Goal: Task Accomplishment & Management: Use online tool/utility

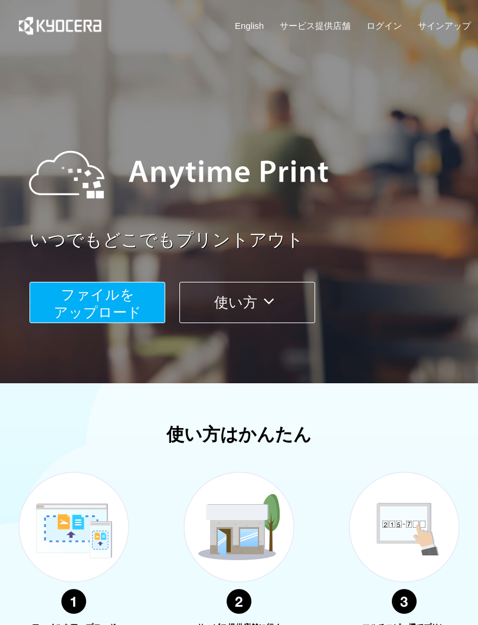
click at [133, 315] on span "ファイルを ​​アップロード" at bounding box center [98, 304] width 88 height 34
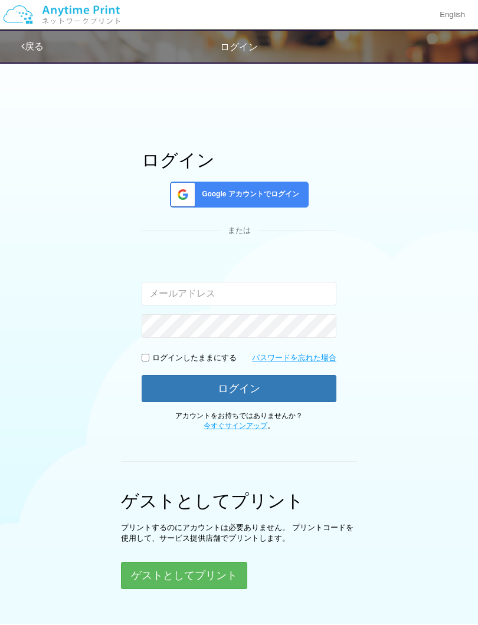
scroll to position [76, 0]
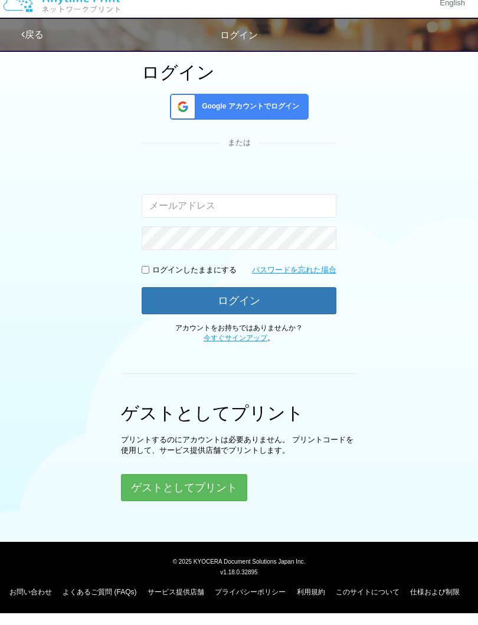
click at [196, 486] on button "ゲストとしてプリント" at bounding box center [184, 499] width 126 height 27
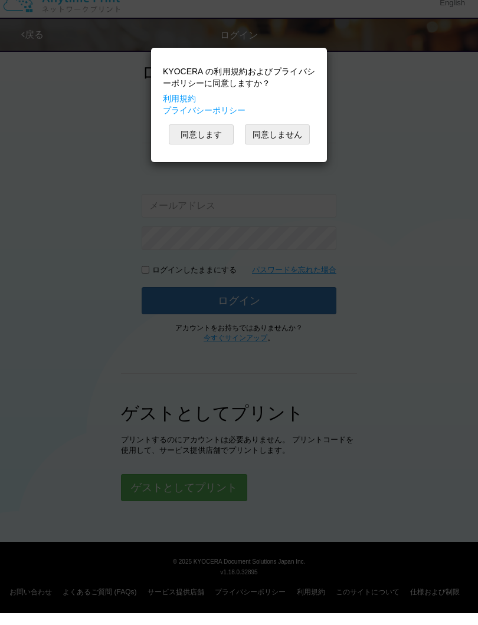
click at [206, 137] on button "同意します" at bounding box center [201, 146] width 65 height 20
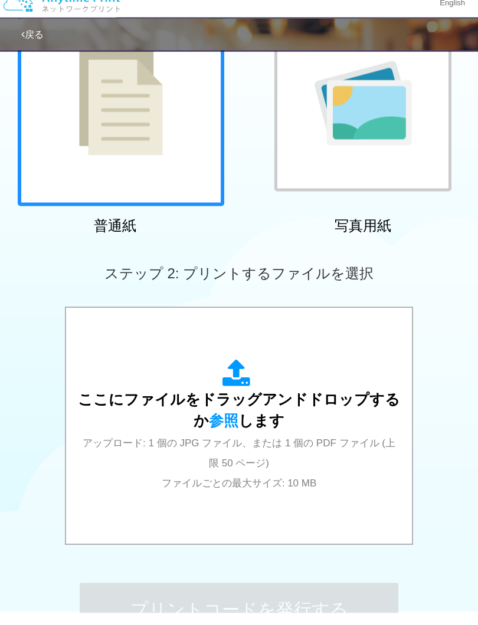
scroll to position [130, 0]
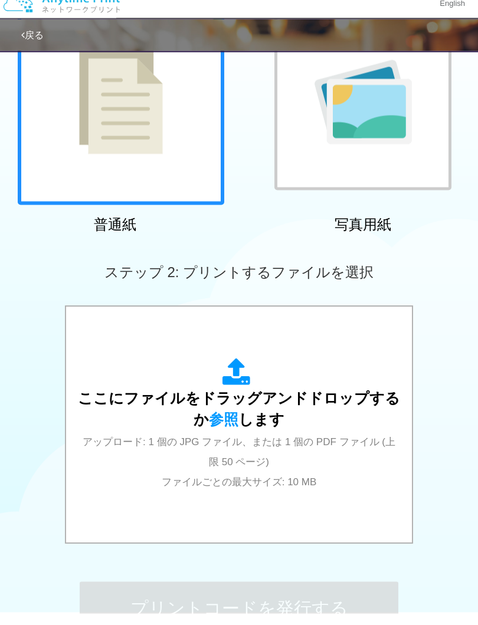
click at [231, 423] on span "参照" at bounding box center [223, 431] width 29 height 17
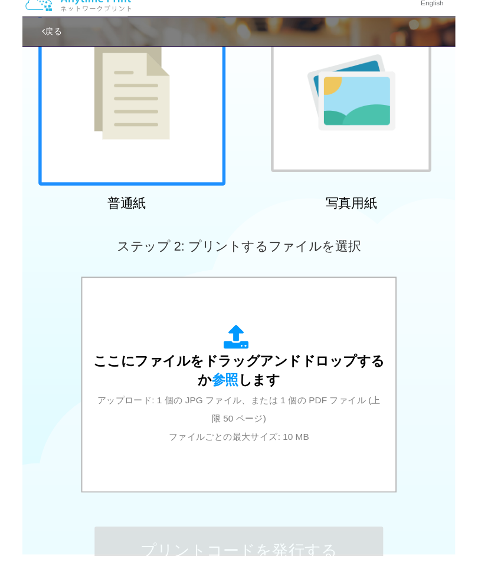
scroll to position [189, 0]
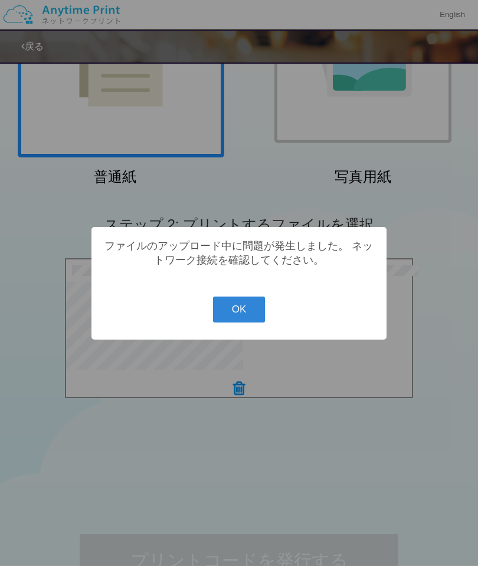
click at [223, 314] on button "OK" at bounding box center [239, 310] width 53 height 26
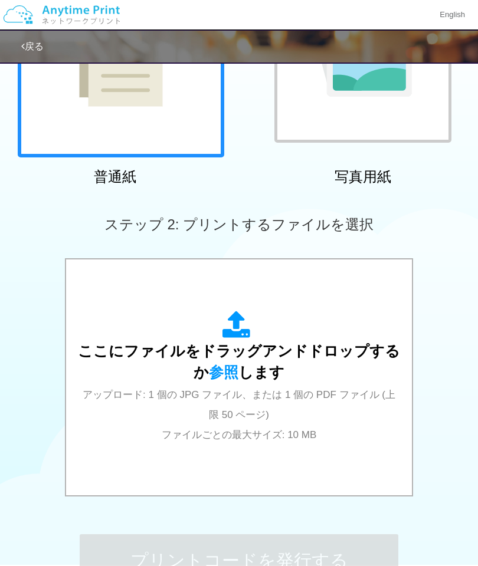
click at [217, 370] on span "参照" at bounding box center [223, 372] width 29 height 17
click at [228, 378] on span "参照" at bounding box center [223, 372] width 29 height 17
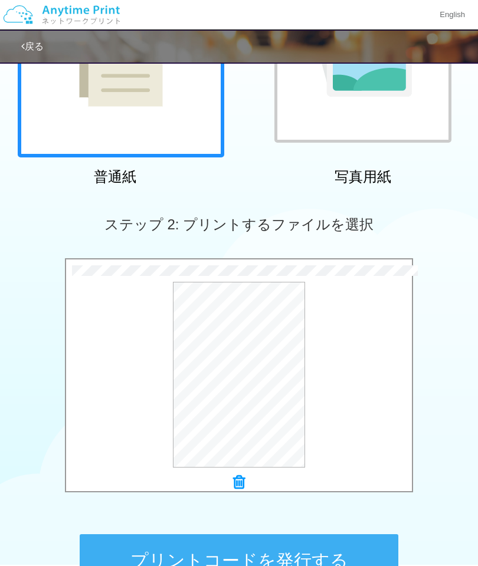
click at [25, 310] on div "0.8 MB 電気回路1 第1回.pdf Server responded with 0 code. Check Error 0.8 MB 電気回路1 第1回…" at bounding box center [239, 378] width 478 height 241
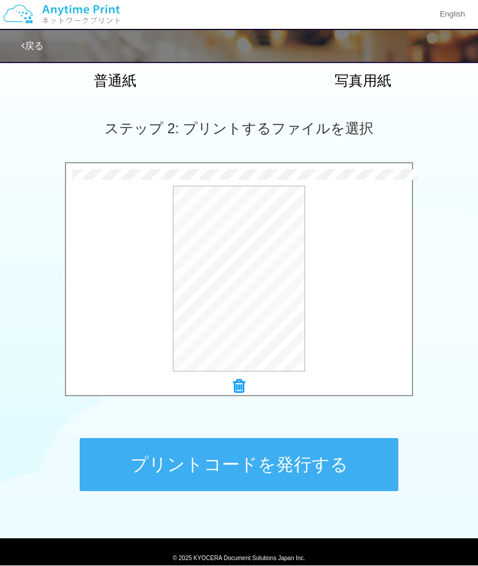
scroll to position [283, 0]
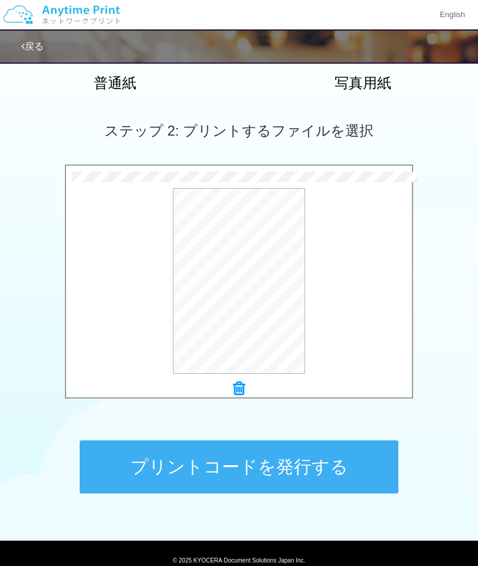
click at [331, 466] on button "プリントコードを発行する" at bounding box center [239, 467] width 319 height 53
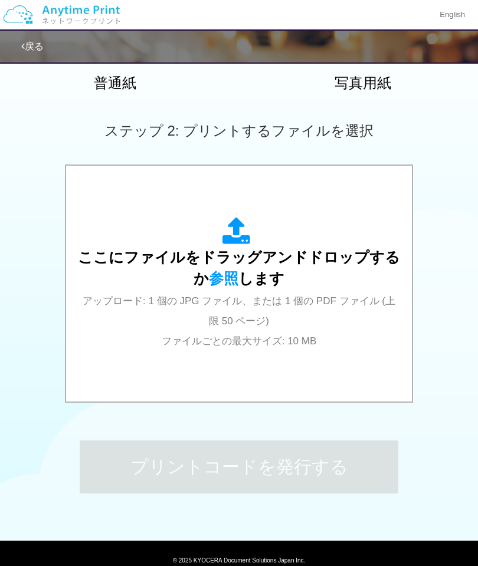
scroll to position [0, 0]
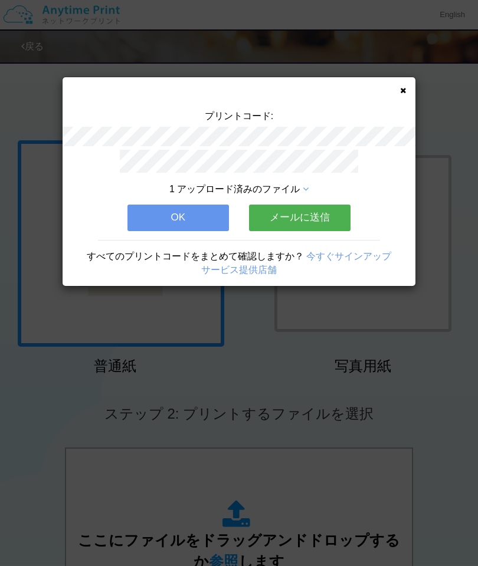
click at [190, 221] on button "OK" at bounding box center [177, 218] width 101 height 26
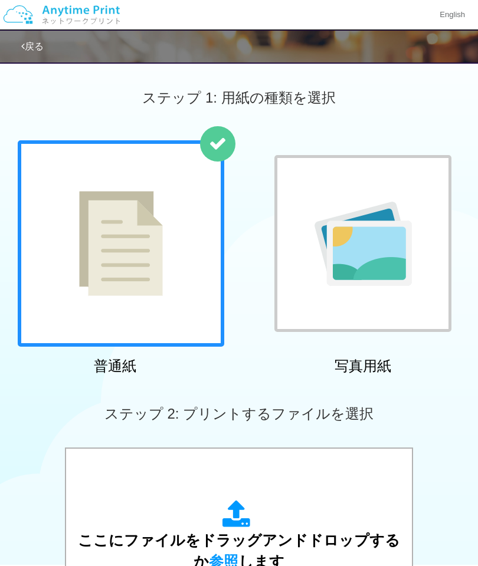
click at [388, 254] on img at bounding box center [362, 244] width 97 height 84
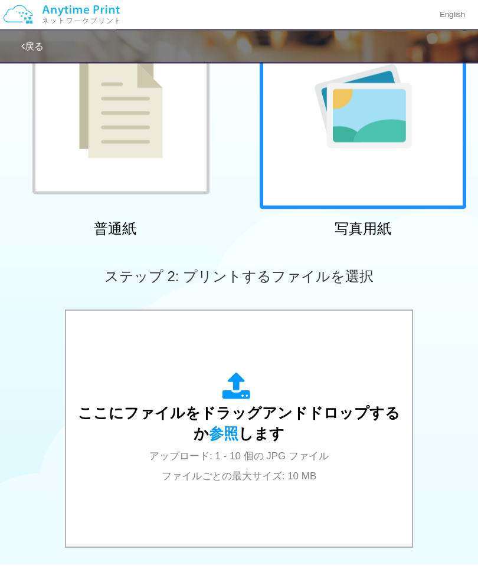
scroll to position [138, 0]
click at [224, 437] on span "参照" at bounding box center [223, 433] width 29 height 17
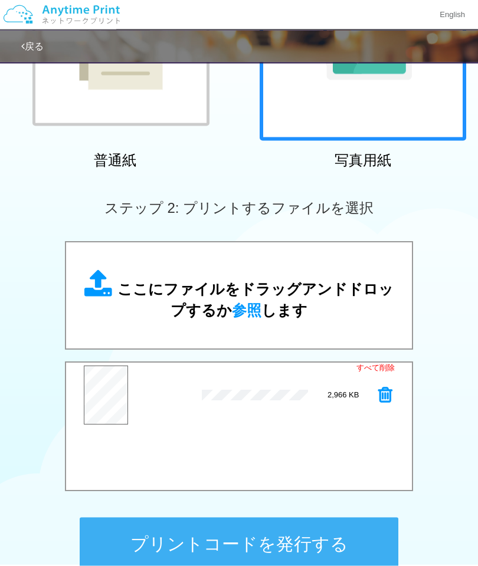
scroll to position [206, 0]
click at [342, 553] on button "プリントコードを発行する" at bounding box center [239, 543] width 319 height 53
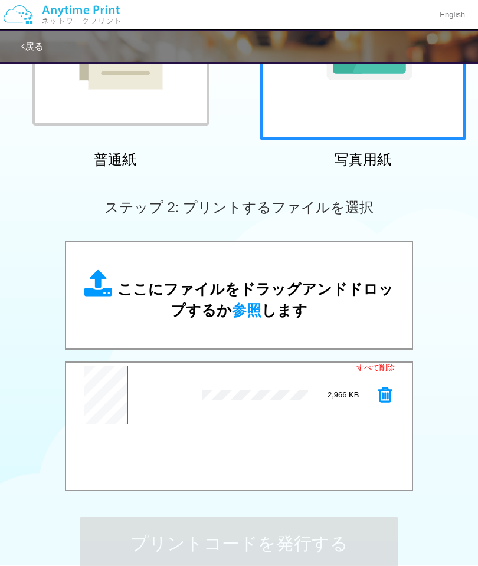
scroll to position [0, 0]
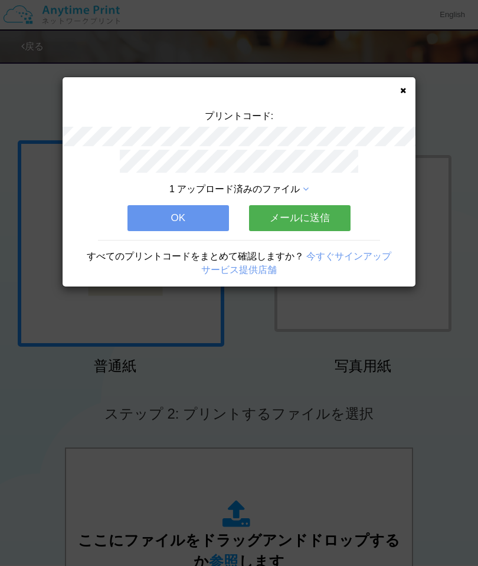
click at [193, 218] on button "OK" at bounding box center [177, 218] width 101 height 26
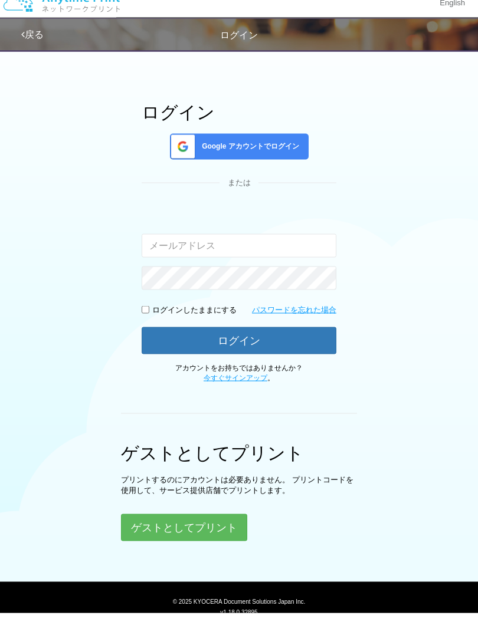
scroll to position [76, 0]
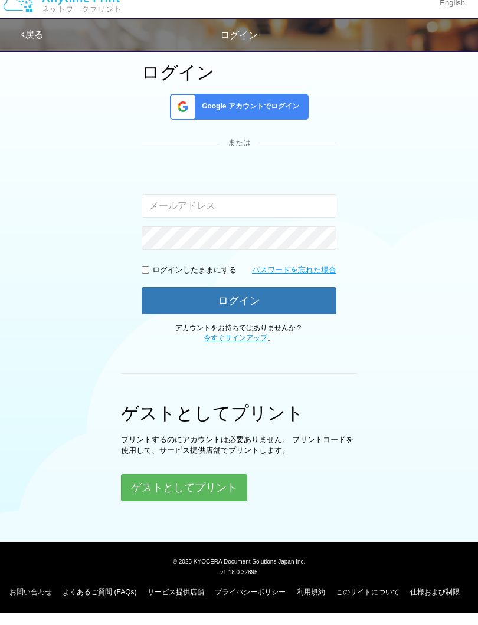
click at [209, 491] on button "ゲストとしてプリント" at bounding box center [184, 499] width 126 height 27
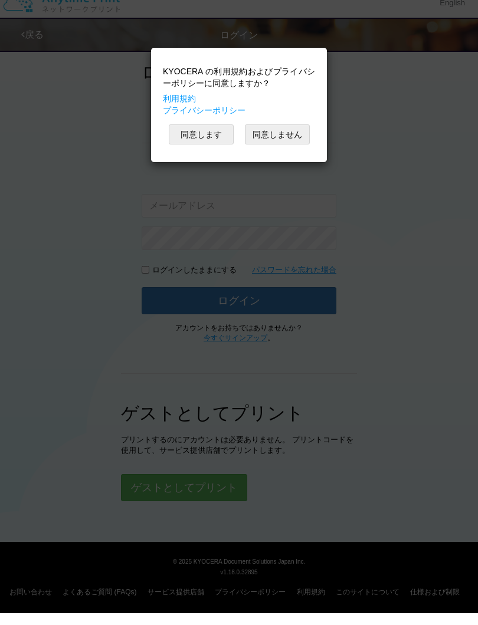
click at [206, 143] on button "同意します" at bounding box center [201, 146] width 65 height 20
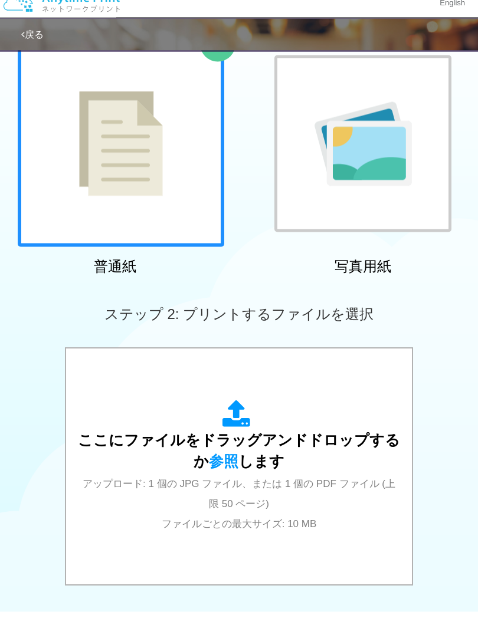
scroll to position [91, 0]
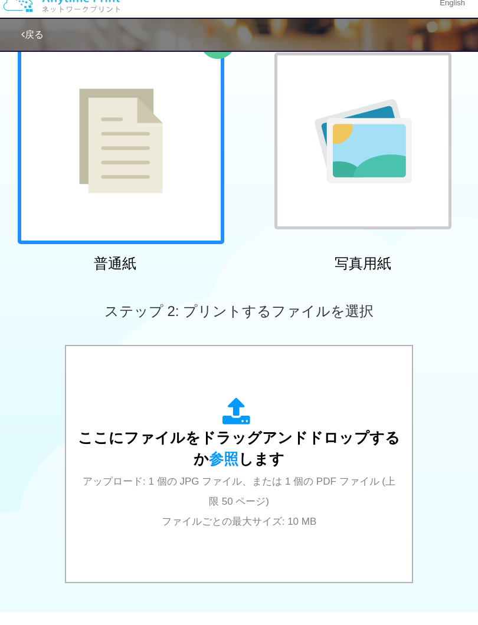
click at [229, 463] on span "参照" at bounding box center [223, 471] width 29 height 17
